Goal: Check status

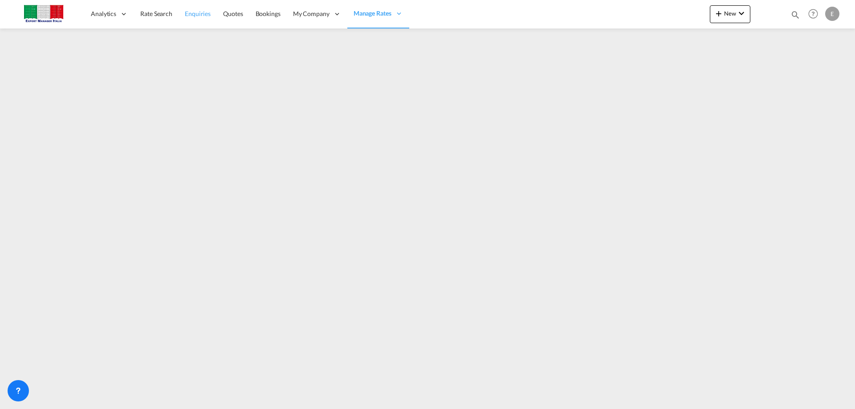
click at [200, 16] on span "Enquiries" at bounding box center [198, 14] width 26 height 8
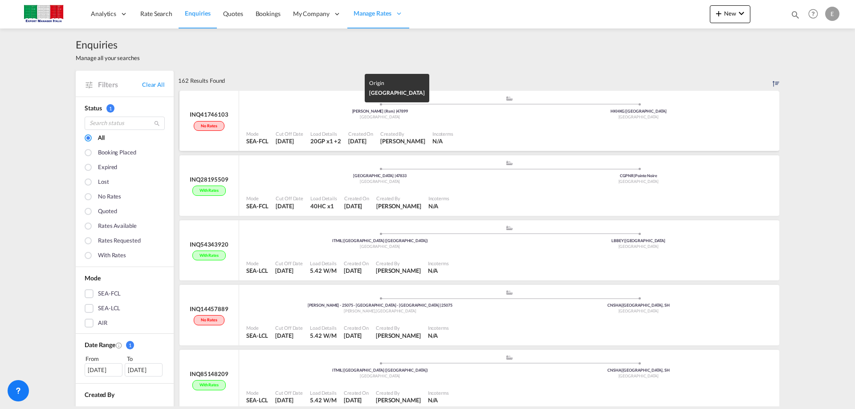
click at [364, 116] on div "[GEOGRAPHIC_DATA]" at bounding box center [380, 117] width 259 height 6
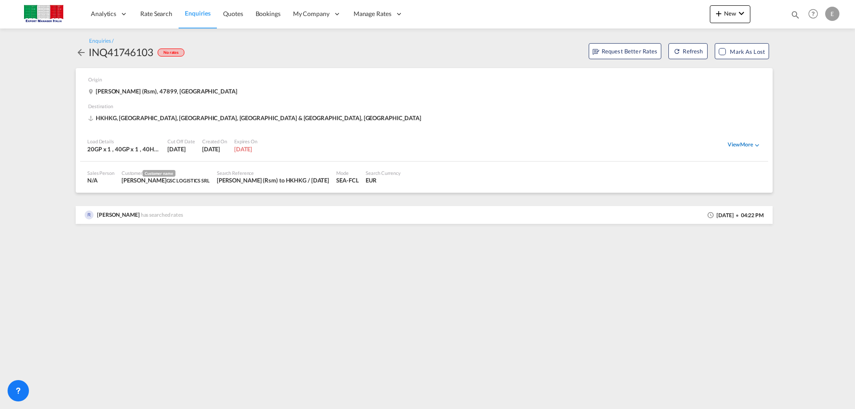
click at [749, 143] on div "View More" at bounding box center [744, 145] width 33 height 8
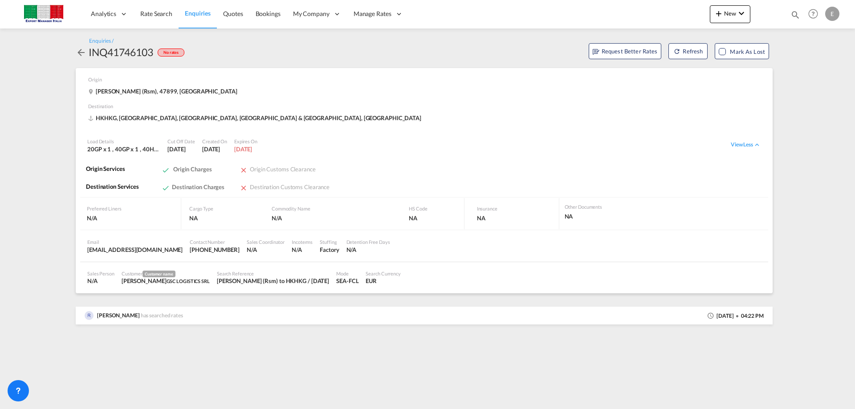
click at [82, 53] on md-icon "icon-arrow-left" at bounding box center [81, 52] width 11 height 11
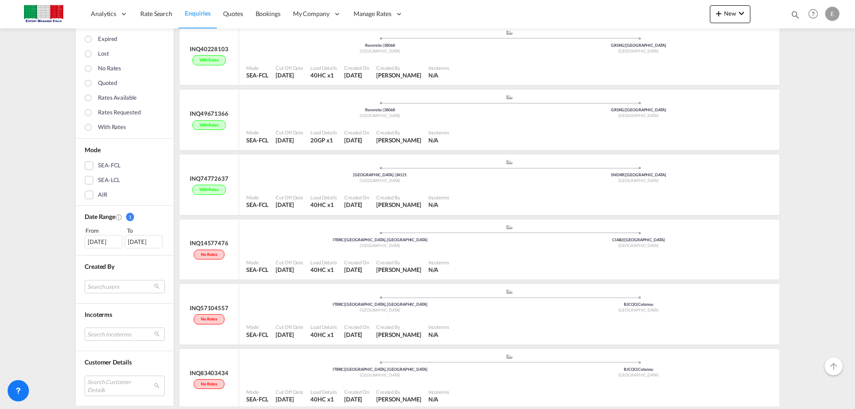
scroll to position [565, 0]
